Goal: Find contact information: Find contact information

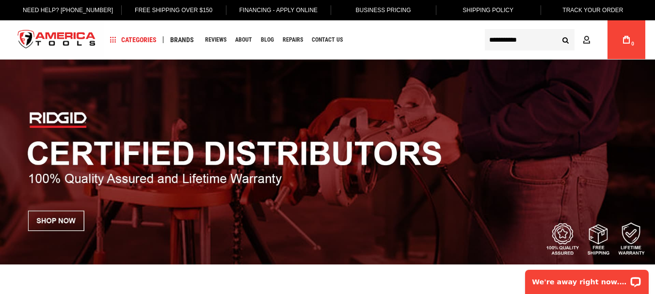
type input "**********"
click at [556, 31] on button "Search" at bounding box center [565, 40] width 18 height 18
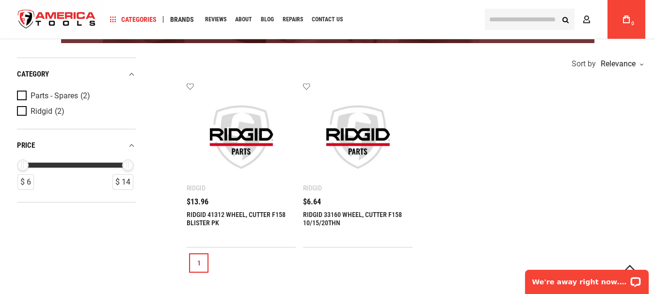
scroll to position [242, 0]
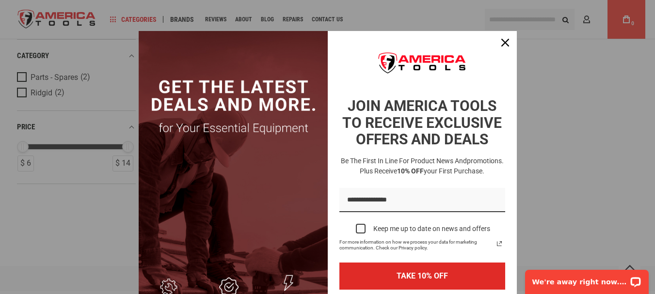
click at [338, 150] on div "JOIN AMERICA TOOLS TO RECEIVE EXCLUSIVE OFFERS AND DEALS" at bounding box center [423, 121] width 178 height 58
click at [501, 42] on icon "close icon" at bounding box center [505, 43] width 8 height 8
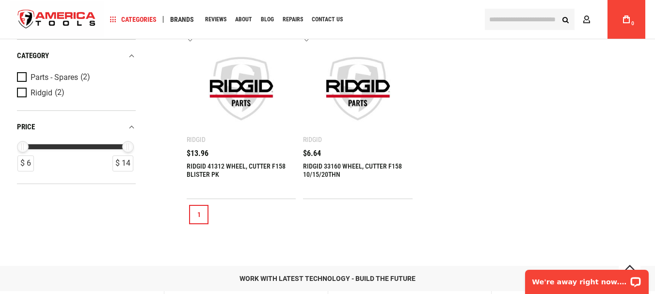
click at [329, 162] on link "RIDGID 33160 WHEEL, CUTTER F158 10/15/20THN" at bounding box center [352, 170] width 99 height 16
click at [326, 166] on link "RIDGID 33160 WHEEL, CUTTER F158 10/15/20THN" at bounding box center [352, 170] width 99 height 16
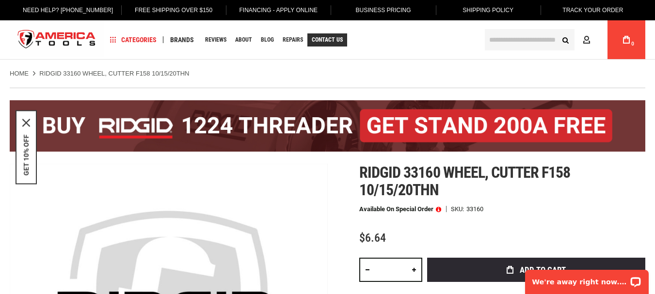
click at [336, 39] on span "Contact Us" at bounding box center [327, 40] width 31 height 6
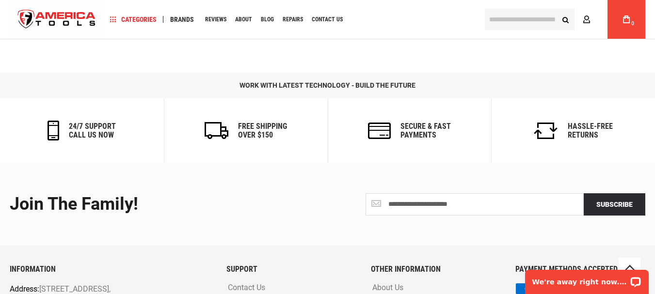
scroll to position [646, 0]
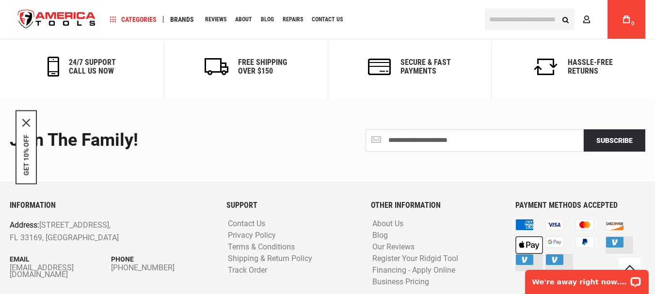
drag, startPoint x: 93, startPoint y: 246, endPoint x: 8, endPoint y: 236, distance: 85.4
click at [8, 236] on div "INFORMATION Address: [STREET_ADDRESS] Email [EMAIL_ADDRESS][DOMAIN_NAME] Phone …" at bounding box center [110, 252] width 217 height 103
click at [52, 257] on div "INFORMATION Address: [STREET_ADDRESS] Email [EMAIL_ADDRESS][DOMAIN_NAME] Phone …" at bounding box center [110, 252] width 217 height 103
drag, startPoint x: 92, startPoint y: 248, endPoint x: 10, endPoint y: 238, distance: 83.1
click at [10, 238] on div "INFORMATION Address: [STREET_ADDRESS] Email [EMAIL_ADDRESS][DOMAIN_NAME] Phone …" at bounding box center [110, 252] width 217 height 103
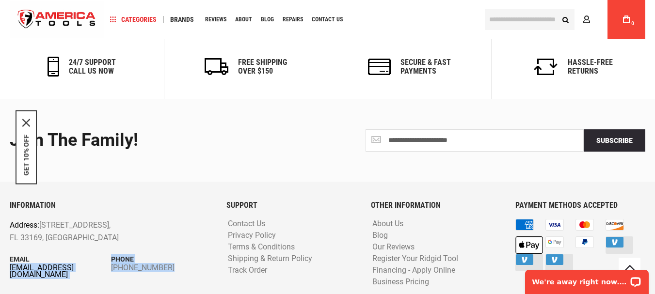
copy div "[EMAIL_ADDRESS][DOMAIN_NAME] Phone [PHONE_NUMBER]"
